Goal: Information Seeking & Learning: Learn about a topic

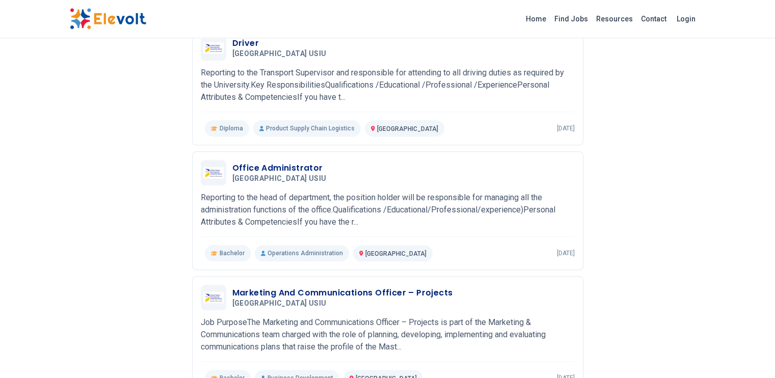
scroll to position [1121, 0]
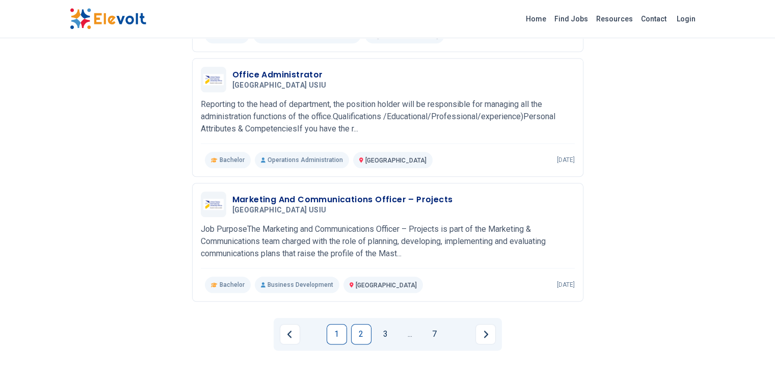
click at [360, 324] on link "2" at bounding box center [361, 334] width 20 height 20
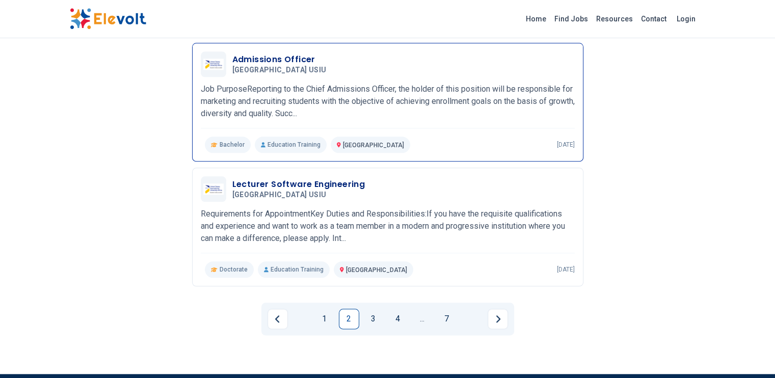
scroll to position [1223, 0]
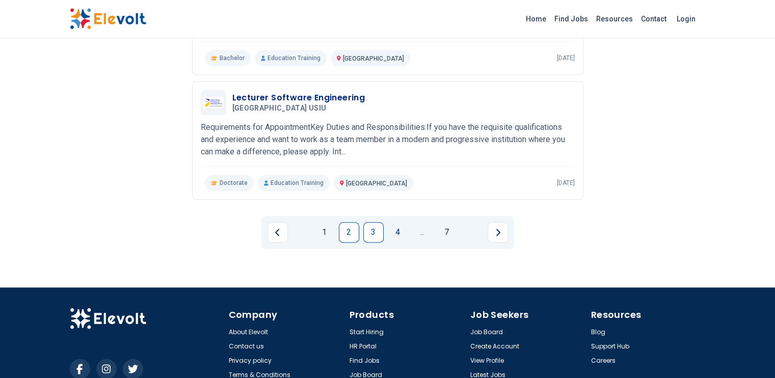
click at [363, 222] on link "3" at bounding box center [373, 232] width 20 height 20
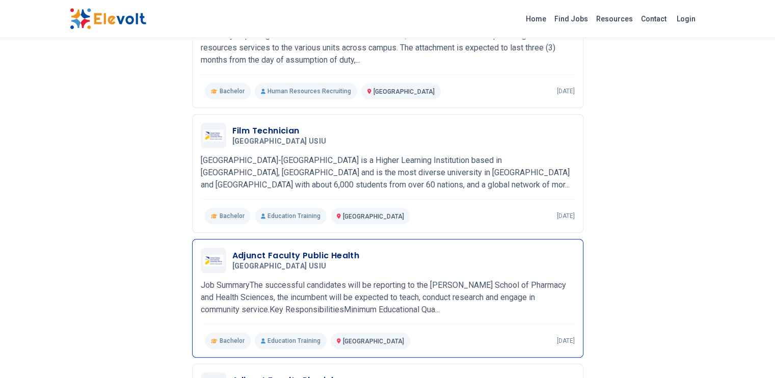
scroll to position [1172, 0]
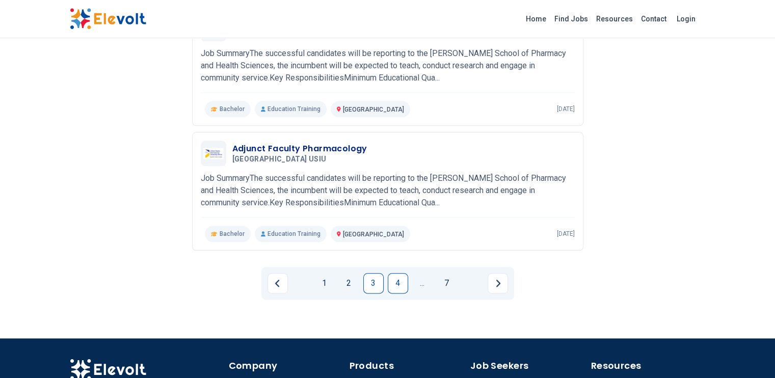
click at [395, 273] on link "4" at bounding box center [398, 283] width 20 height 20
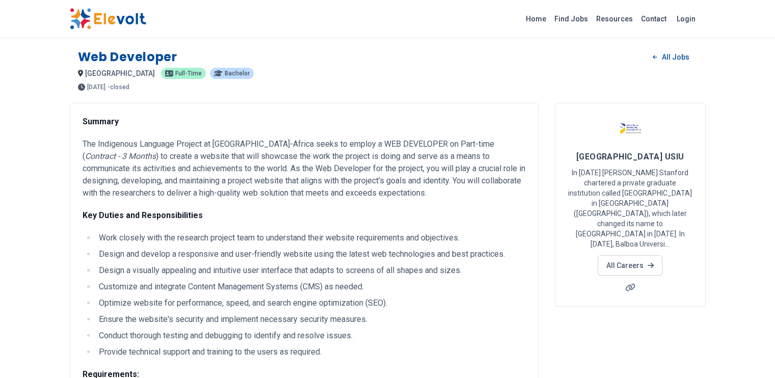
click at [70, 16] on img at bounding box center [108, 18] width 76 height 21
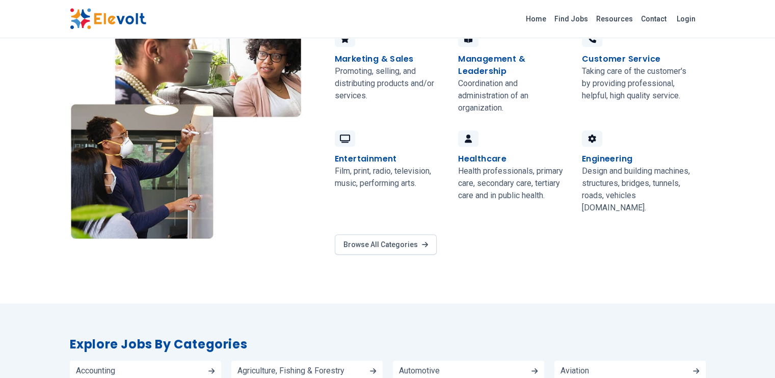
scroll to position [713, 0]
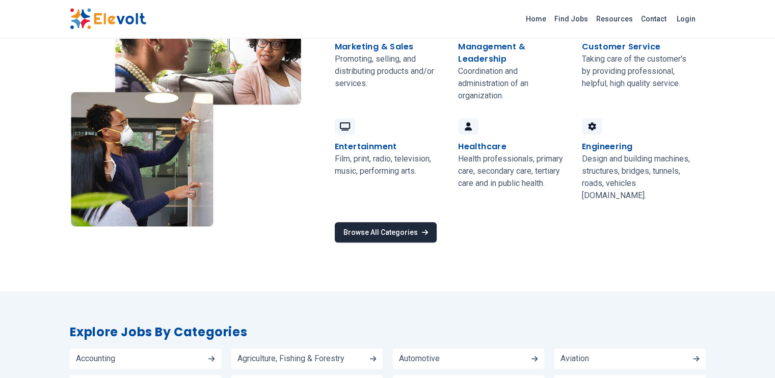
click at [339, 222] on link "Browse All Categories" at bounding box center [386, 232] width 102 height 20
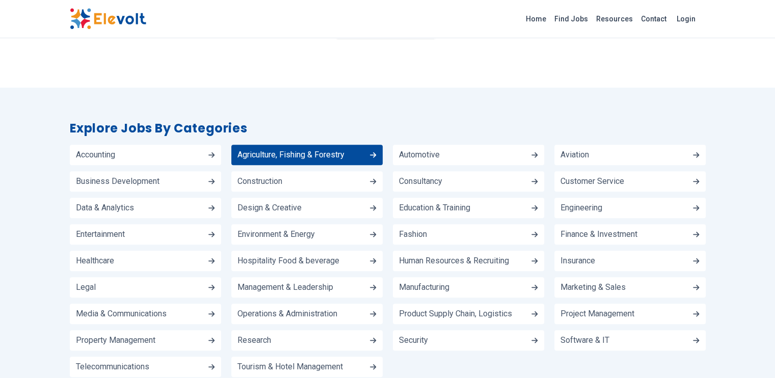
scroll to position [1013, 0]
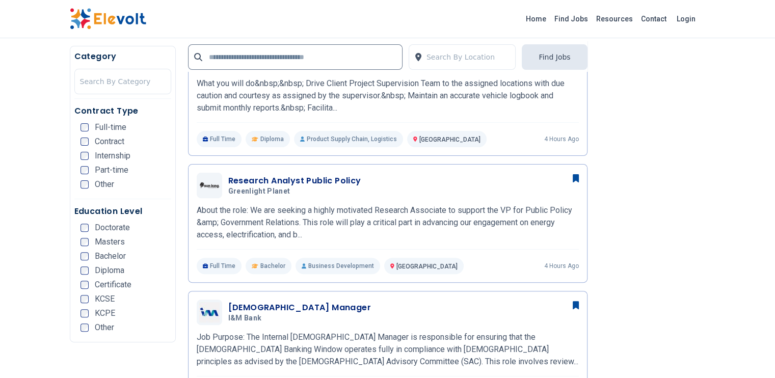
scroll to position [357, 0]
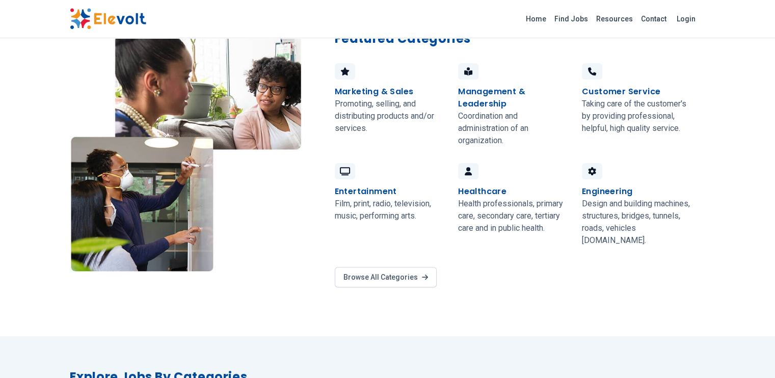
scroll to position [713, 0]
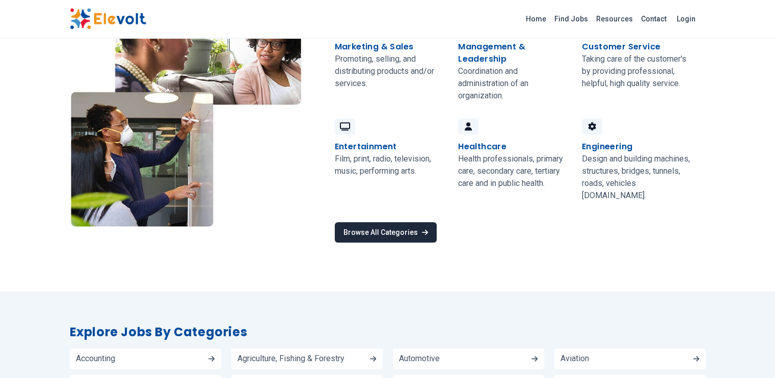
click at [335, 222] on link "Browse All Categories" at bounding box center [386, 232] width 102 height 20
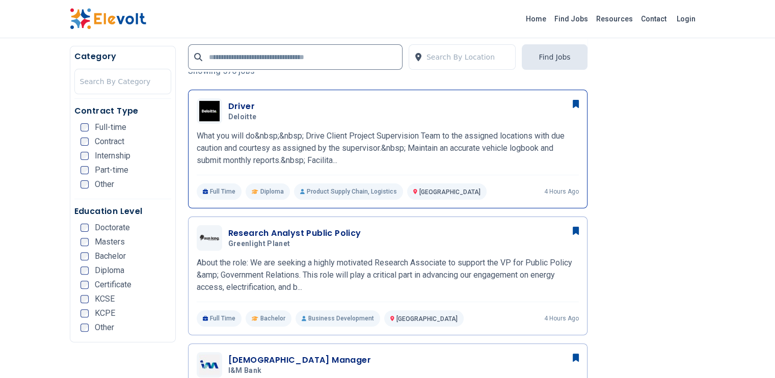
scroll to position [306, 0]
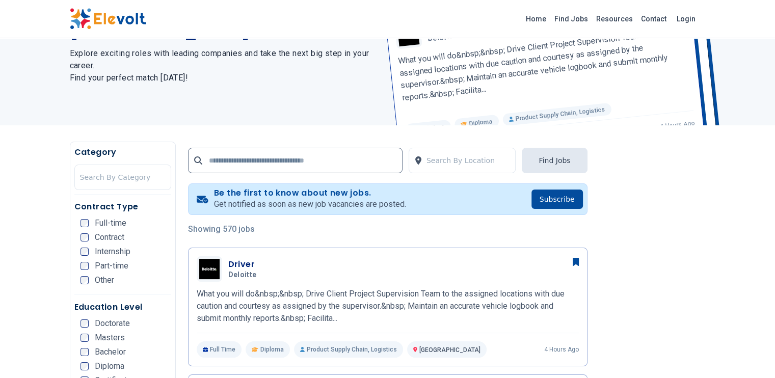
scroll to position [204, 0]
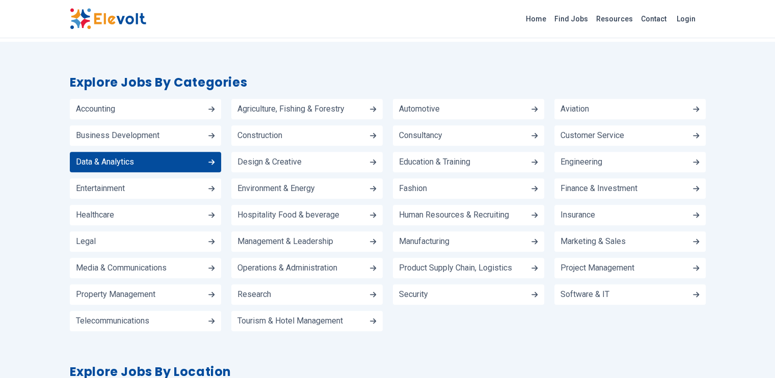
scroll to position [981, 0]
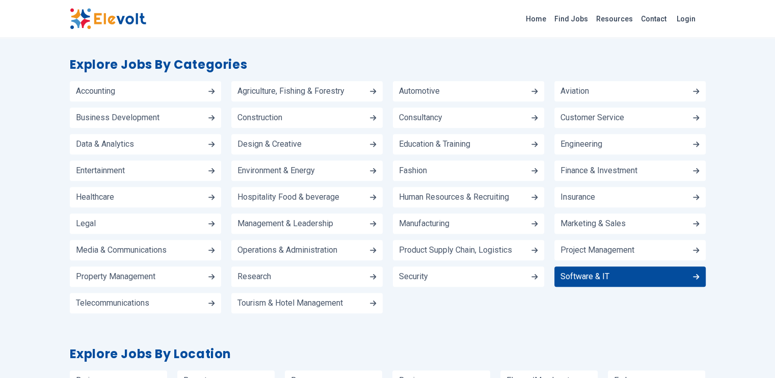
click at [609, 275] on span "Software & IT" at bounding box center [585, 277] width 49 height 8
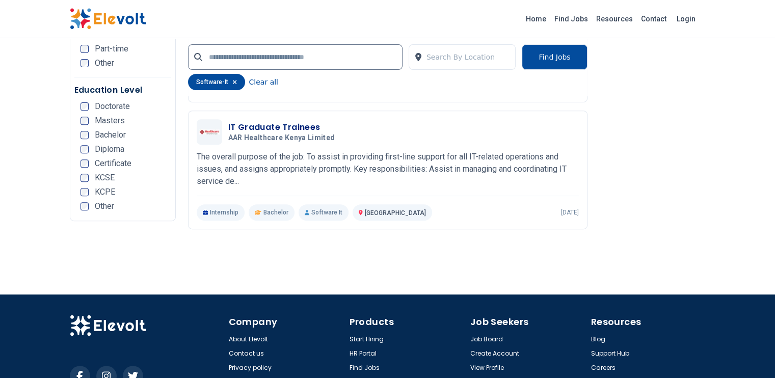
scroll to position [357, 0]
